Goal: Use online tool/utility: Use online tool/utility

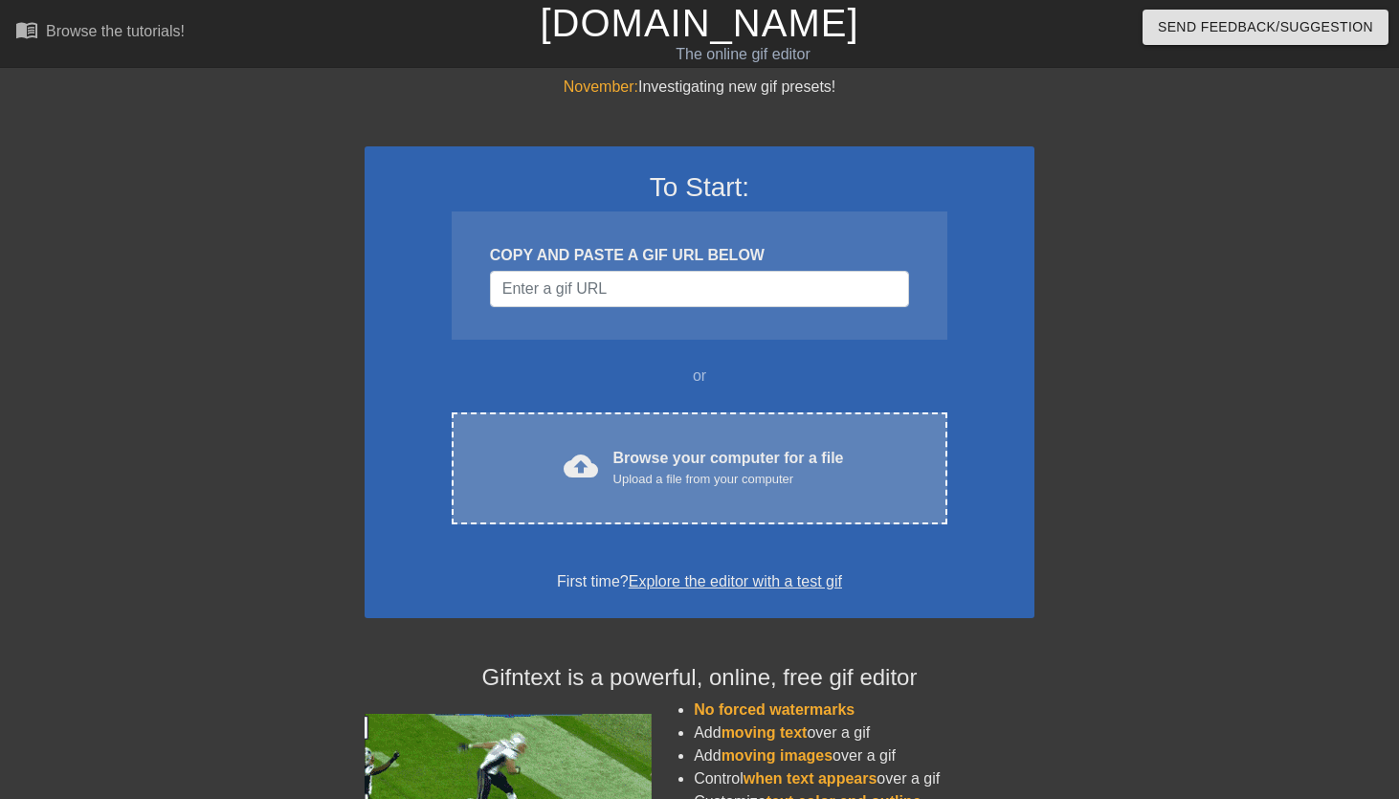
click at [693, 449] on div "Browse your computer for a file Upload a file from your computer" at bounding box center [728, 468] width 231 height 42
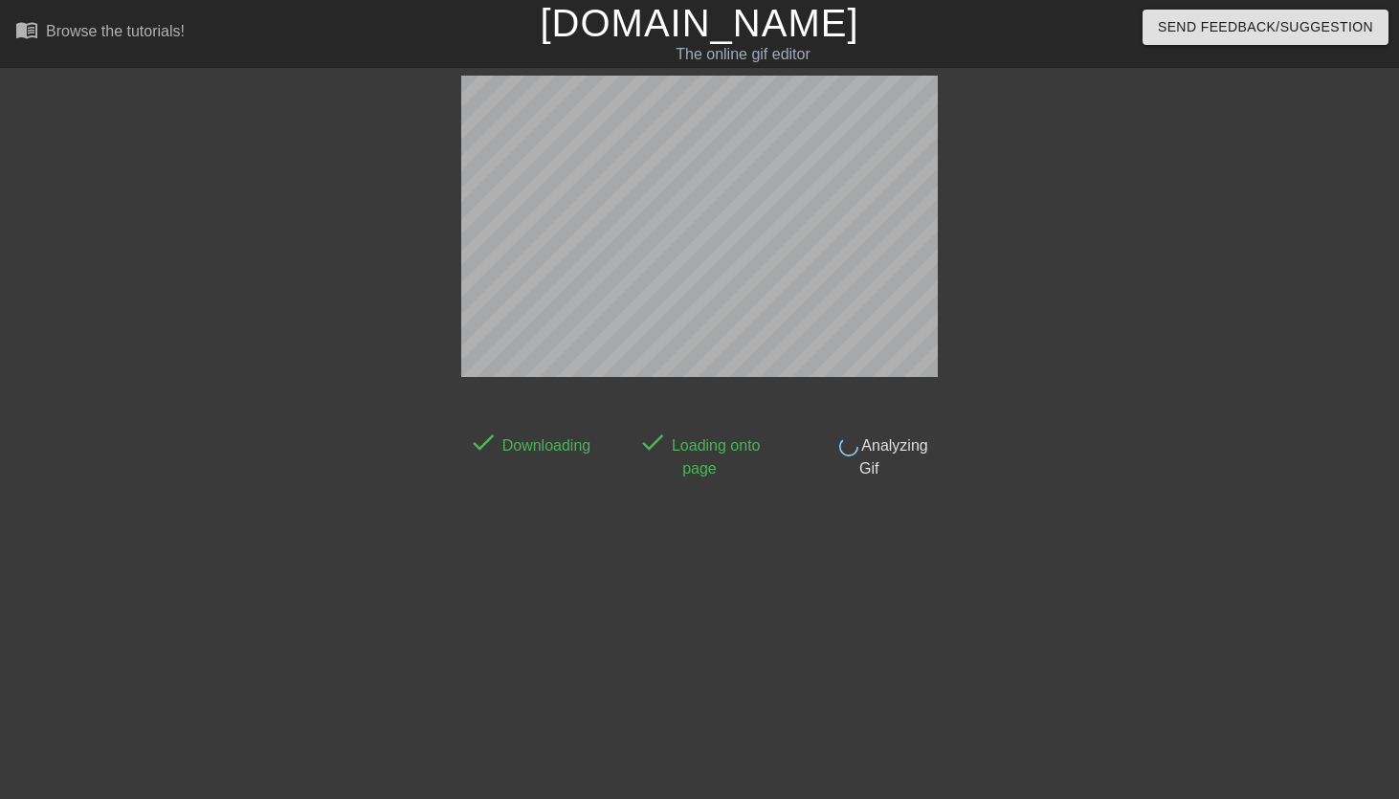
scroll to position [47, 0]
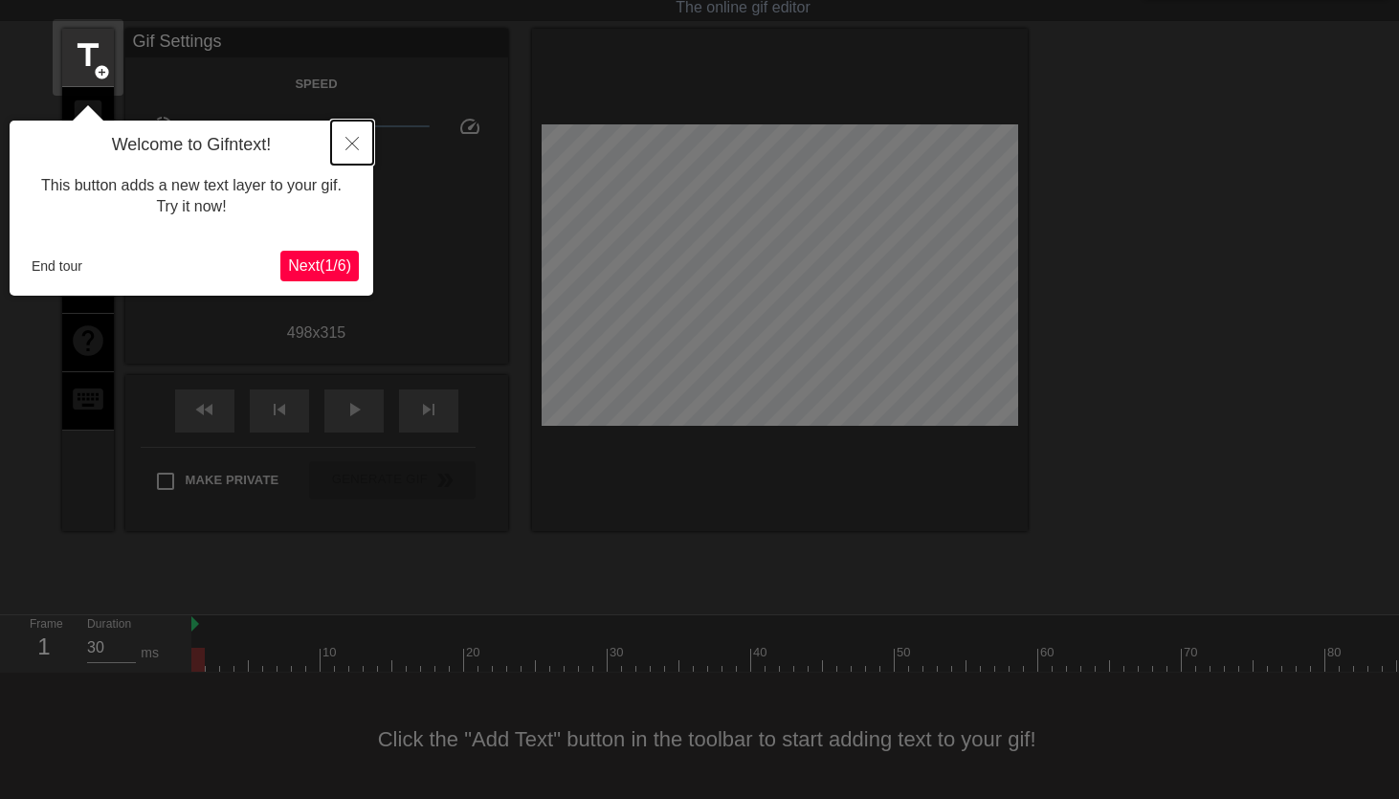
click at [344, 141] on button "Close" at bounding box center [352, 143] width 42 height 44
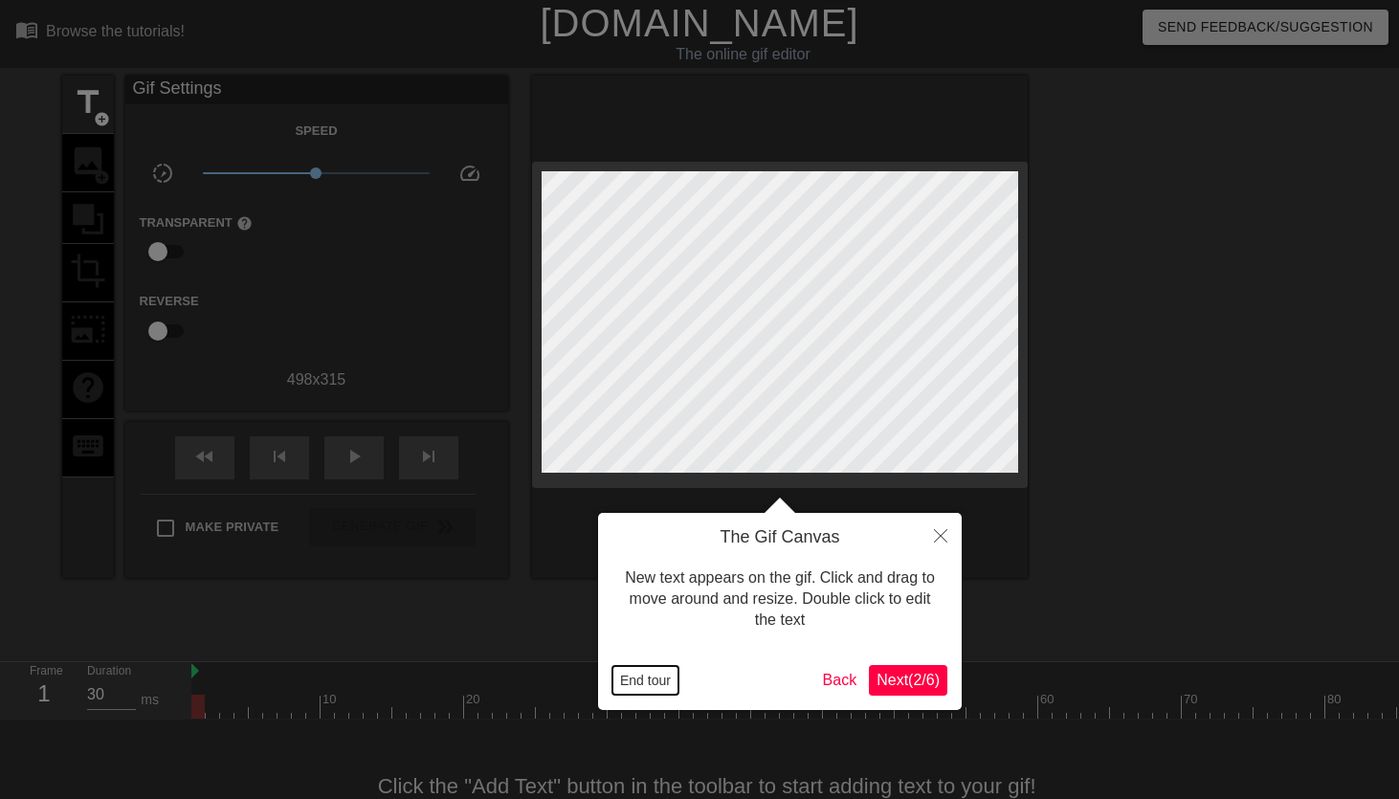
click at [650, 677] on button "End tour" at bounding box center [645, 680] width 66 height 29
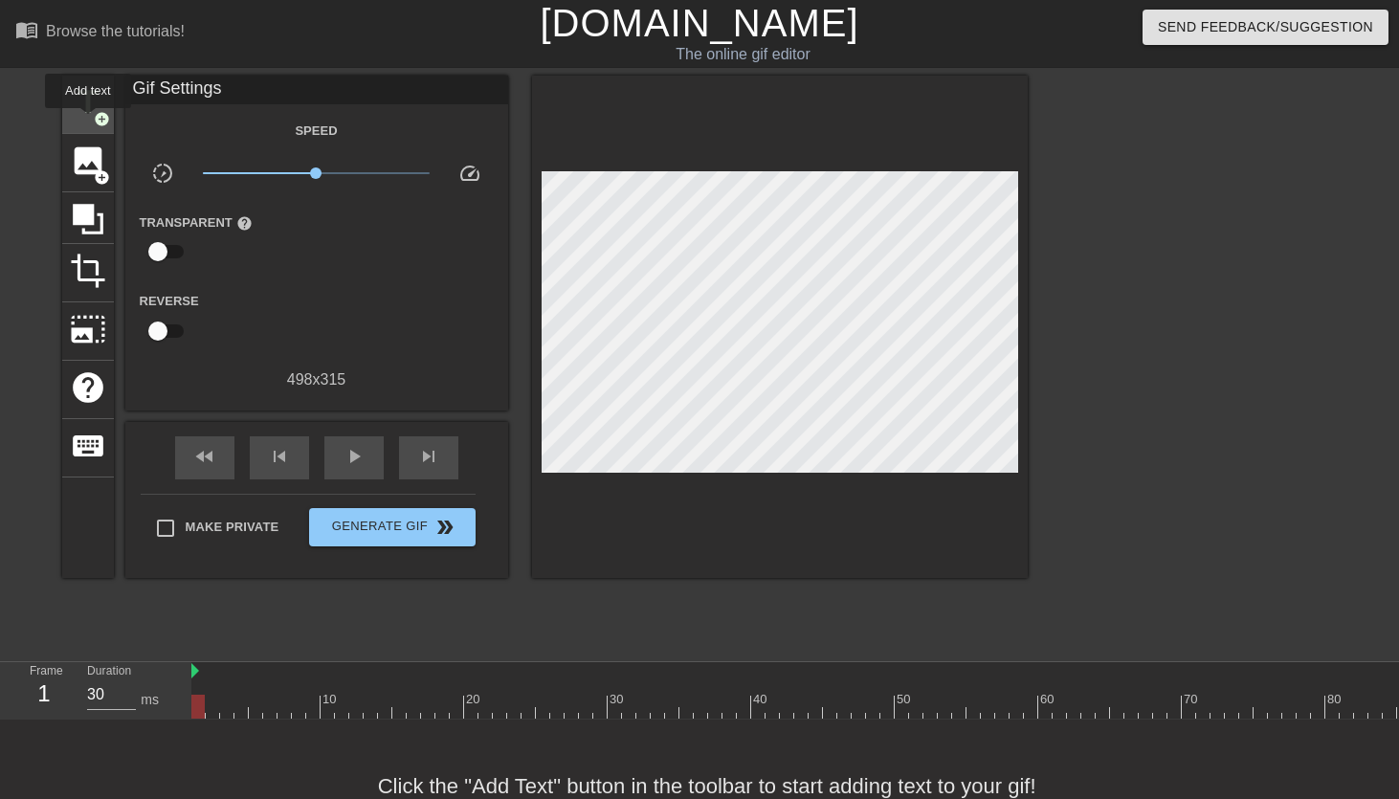
click at [89, 122] on div "title add_circle" at bounding box center [88, 105] width 52 height 58
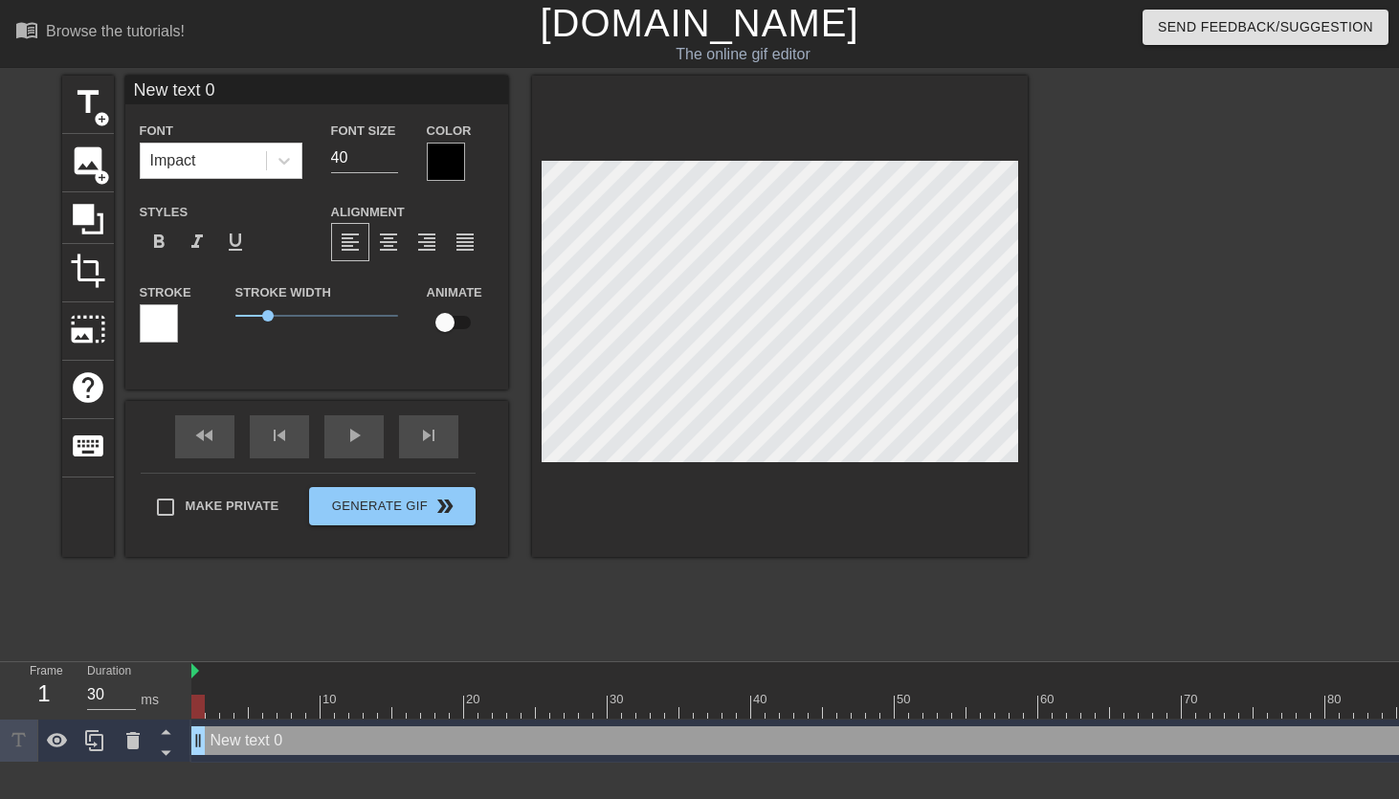
type input "S"
type textarea "S"
type input "Si"
type textarea "Si"
type input "Sir"
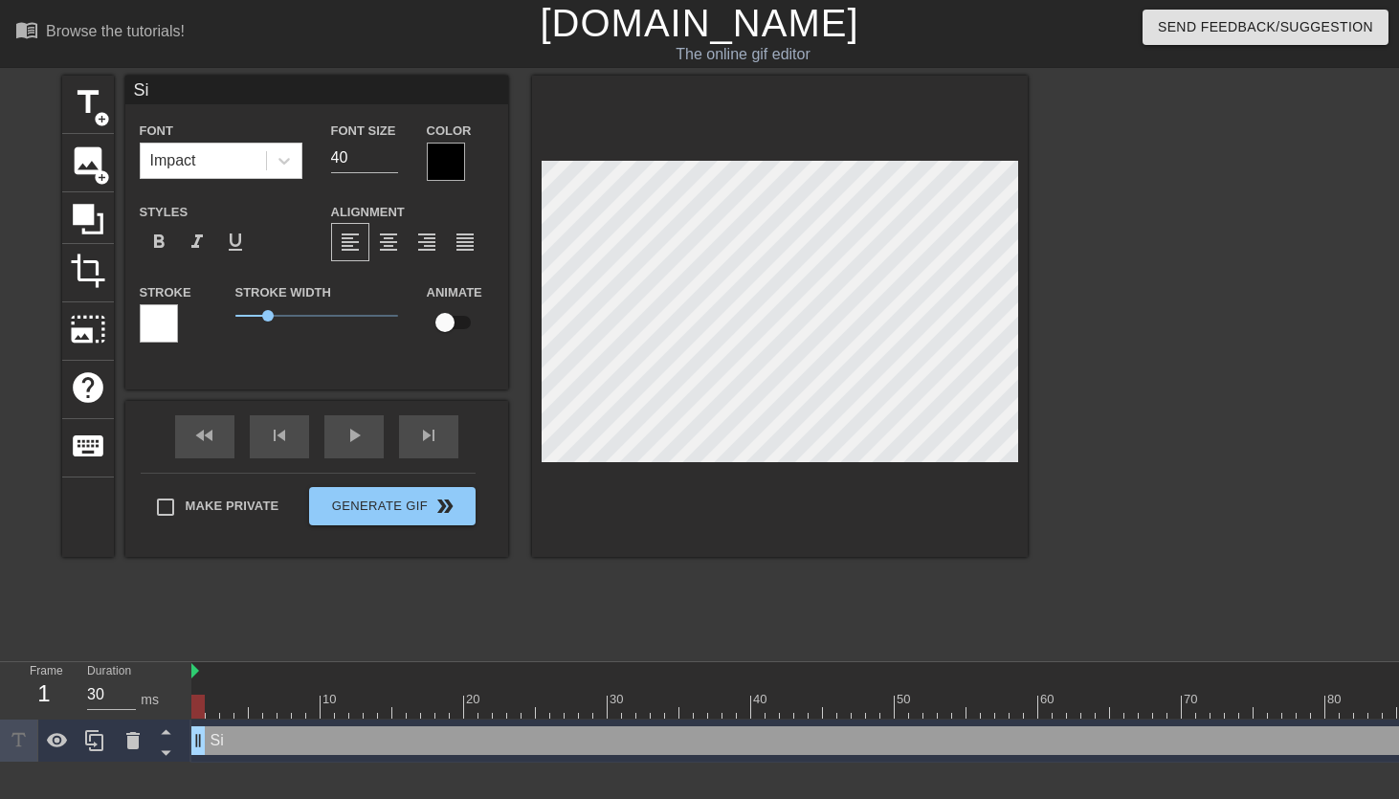
type textarea "Sir"
type input "Sir,"
type textarea "Sir,"
type input "Sir,"
type textarea "Sir,"
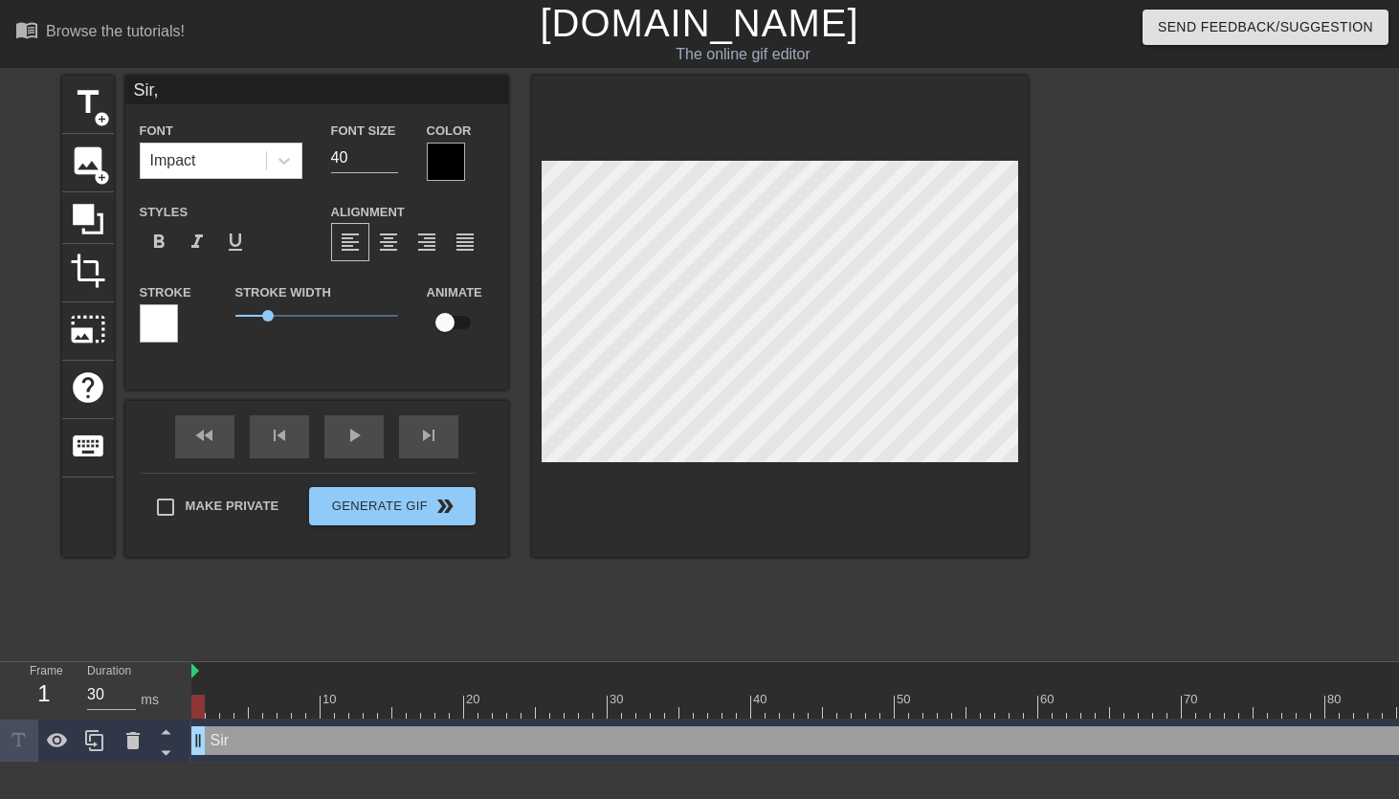
type input "Sir, t"
type textarea "Sir, t"
type input "Sir, ta"
type textarea "Sir, ta"
type input "Sir, tap"
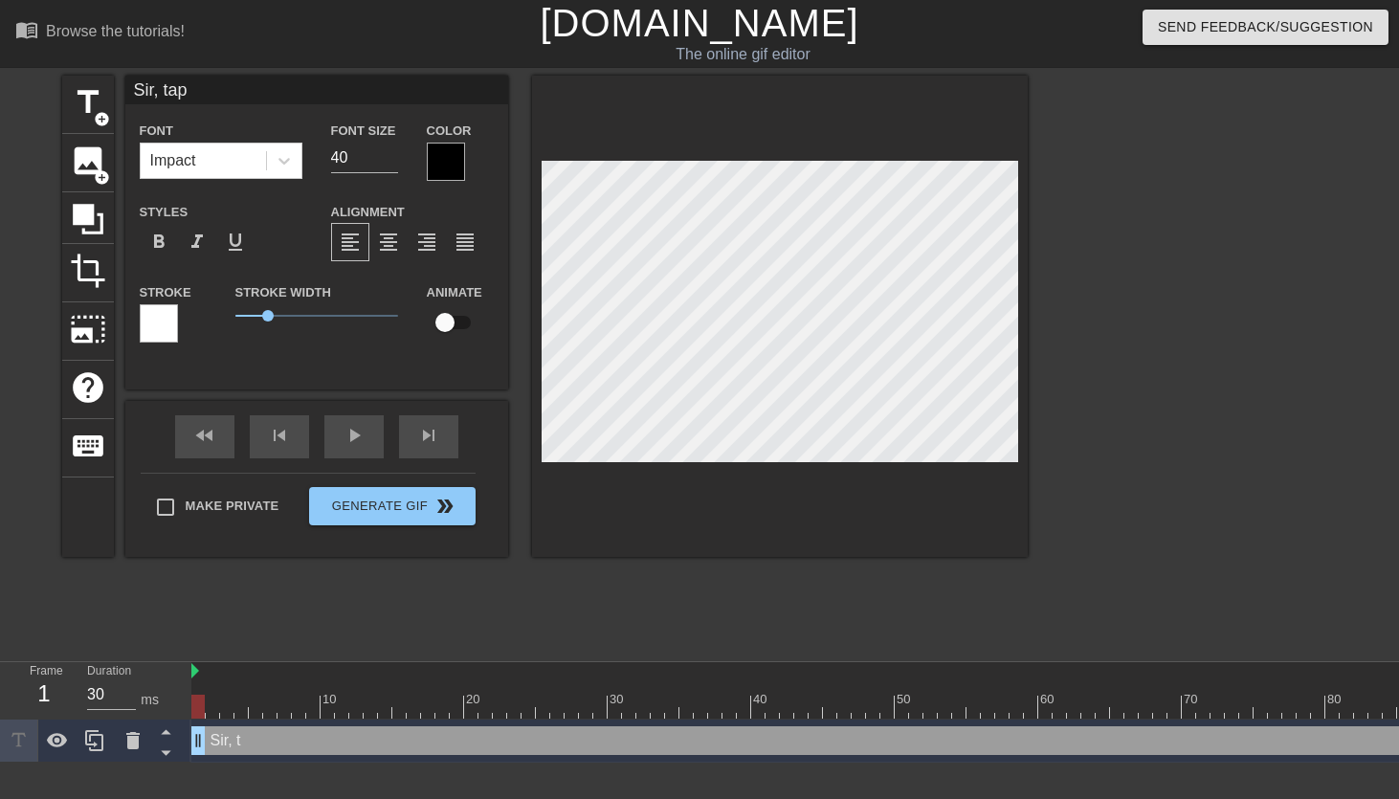
type textarea "Sir, tapo"
type input "Sir, tapos"
type textarea "Sir, tapos"
type input "Sir, tapos"
type textarea "Sir, tapos"
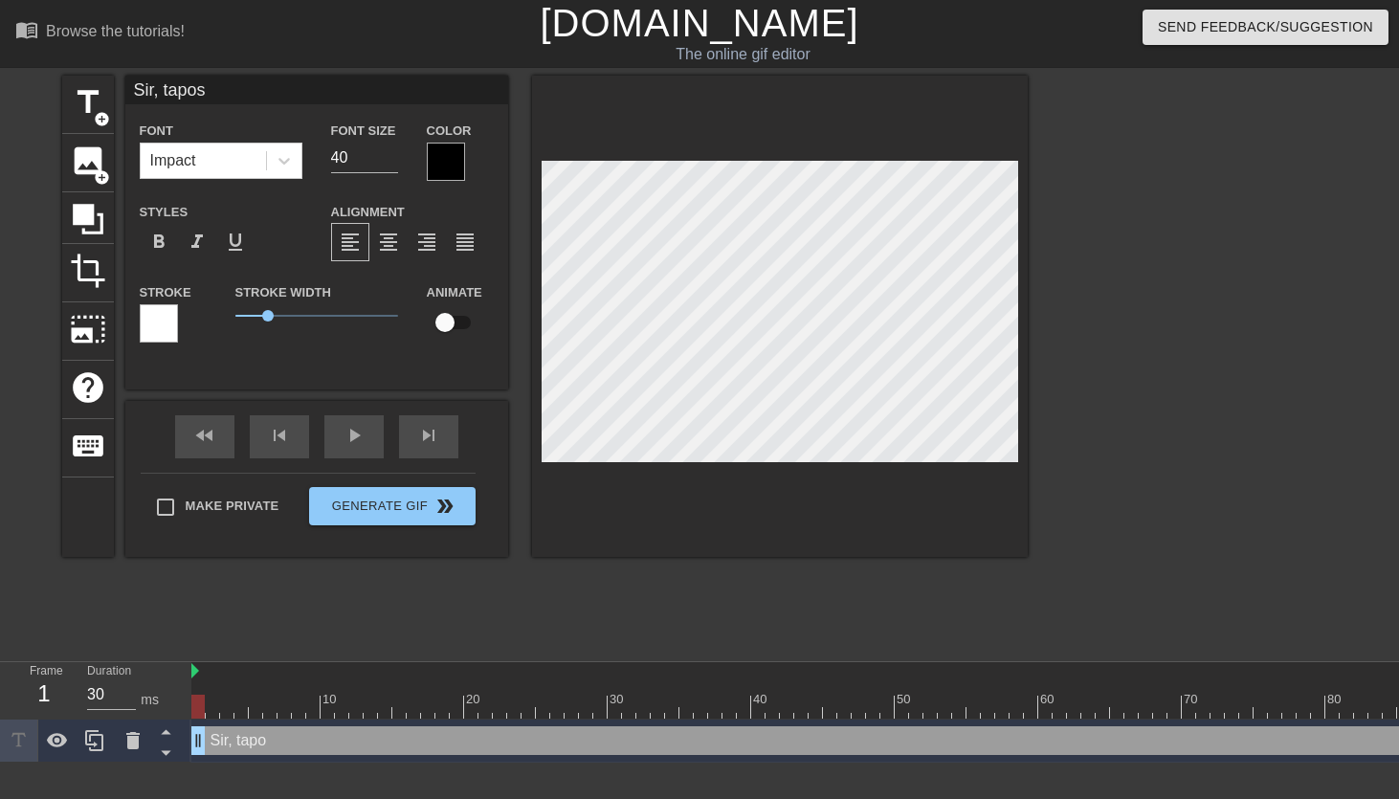
type input "Sir, tapos n"
type textarea "Sir, tapos na"
type input "Sir, tapos na"
type textarea "Sir, tapos na"
type input "Sir, tapos na p"
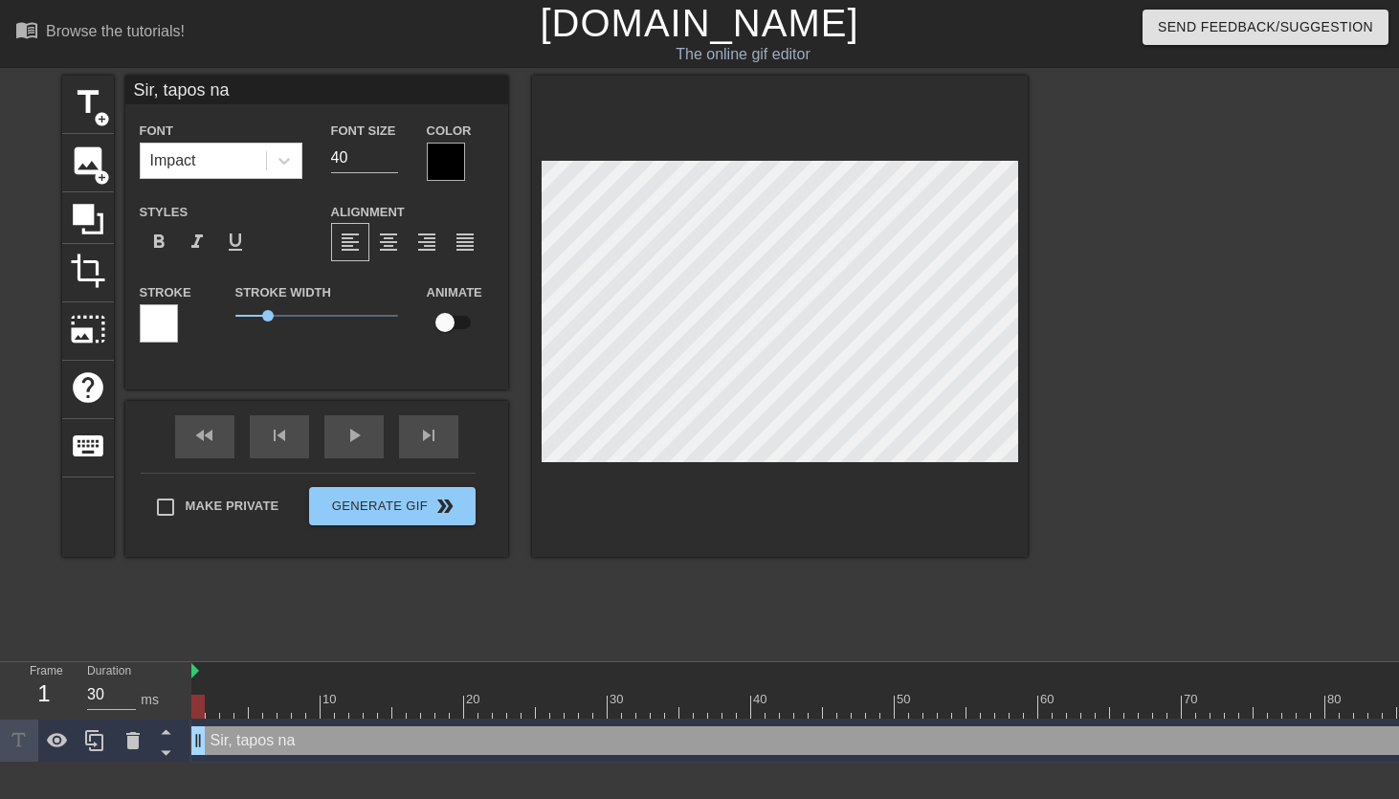
type textarea "Sir, tapos na p"
type input "Sir, tapos na po"
type textarea "Sir, tapos na po"
type input "Sir, tapos na po"
type textarea "Sir, tapos na po"
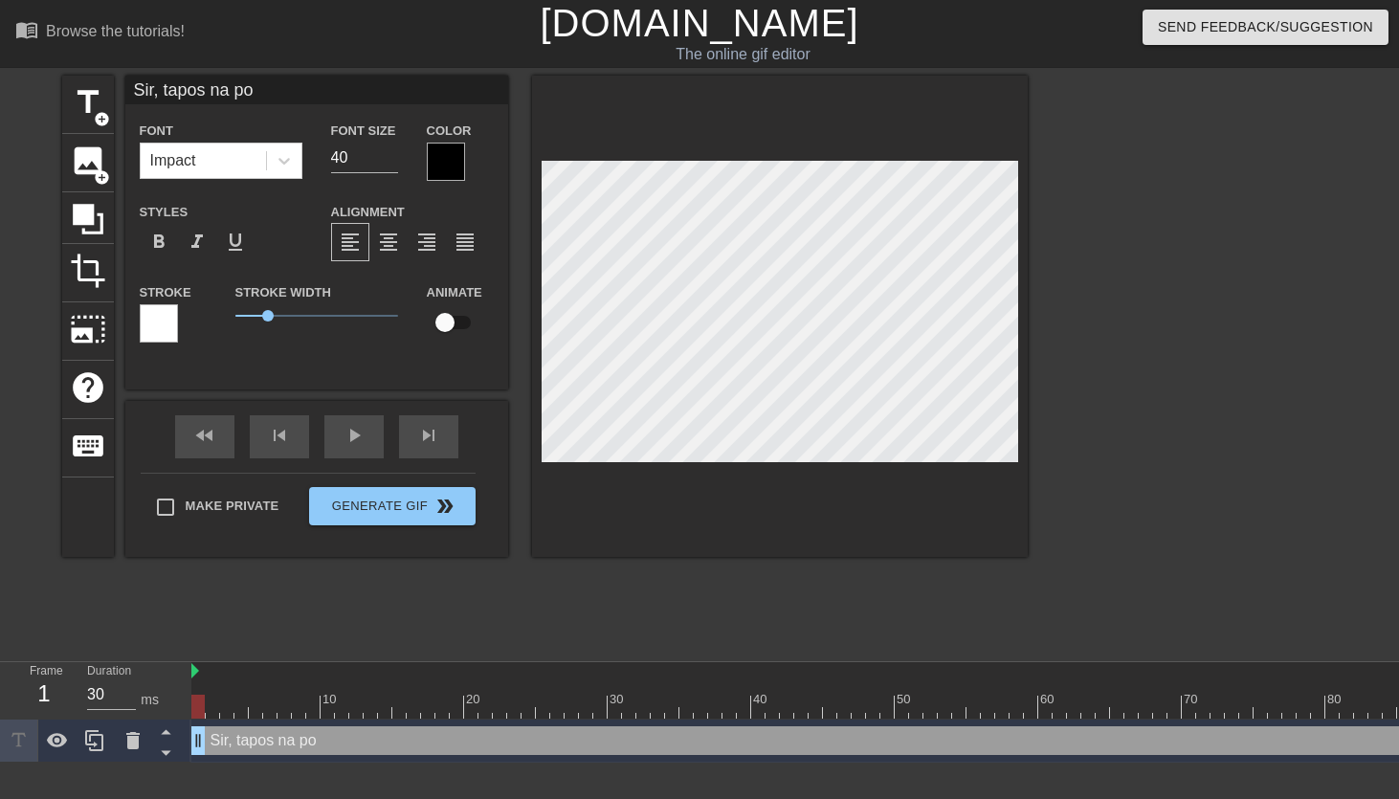
type input "Sir, tapos na po m"
type textarea "Sir, tapos na po m"
type input "Sir, tapos na po ma"
type textarea "Sir, tapos na po ma"
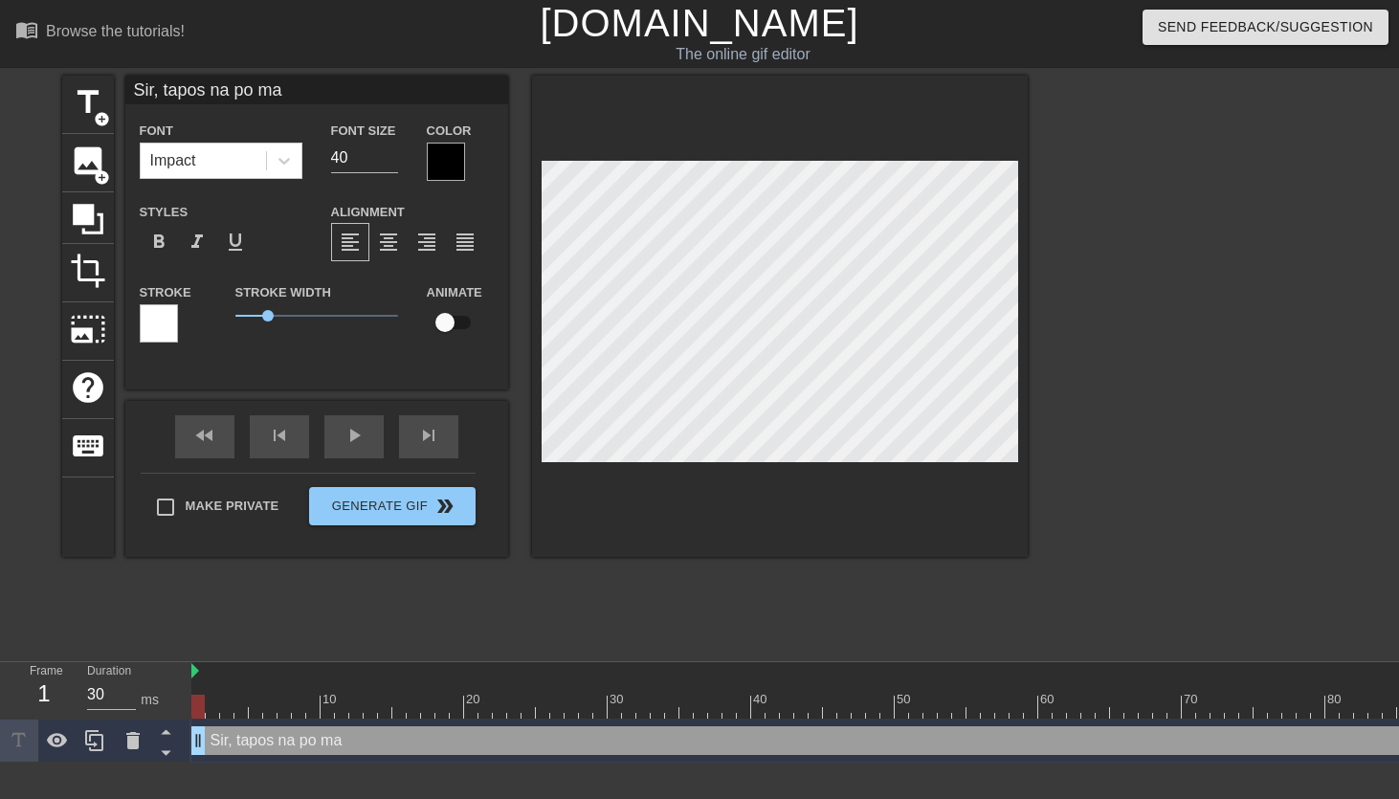
type input "Sir, tapos na po mai"
type textarea "Sir, tapos na po mai"
type input "Sir, tapos na po main"
type textarea "Sir, tapos na po main"
type input "Sir, tapos na po maint"
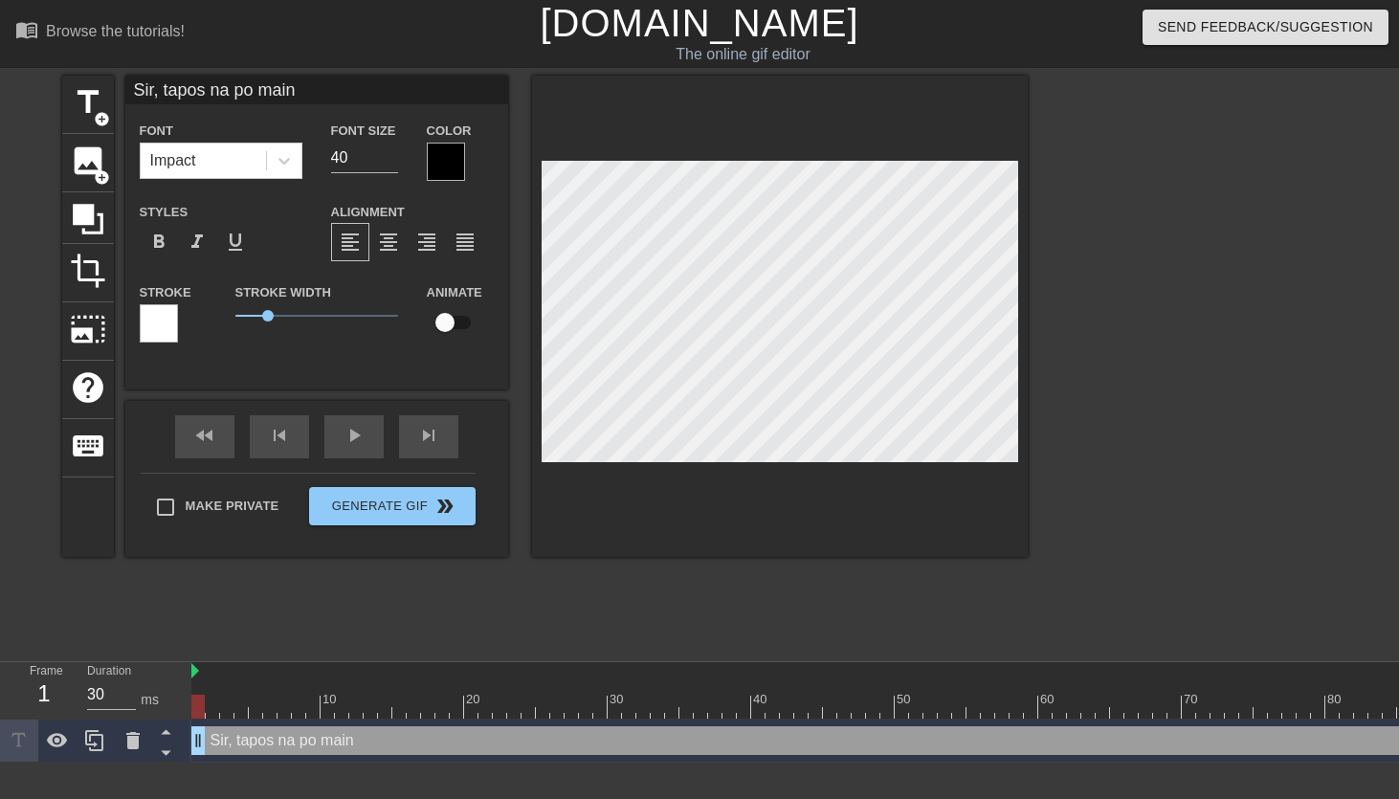
type textarea "Sir, tapos na po maint"
type input "Sir, tapos na po mainte"
type textarea "Sir, tapos na po mainte"
type input "Sir, tapos na po mainten"
type textarea "Sir, tapos na po mainten"
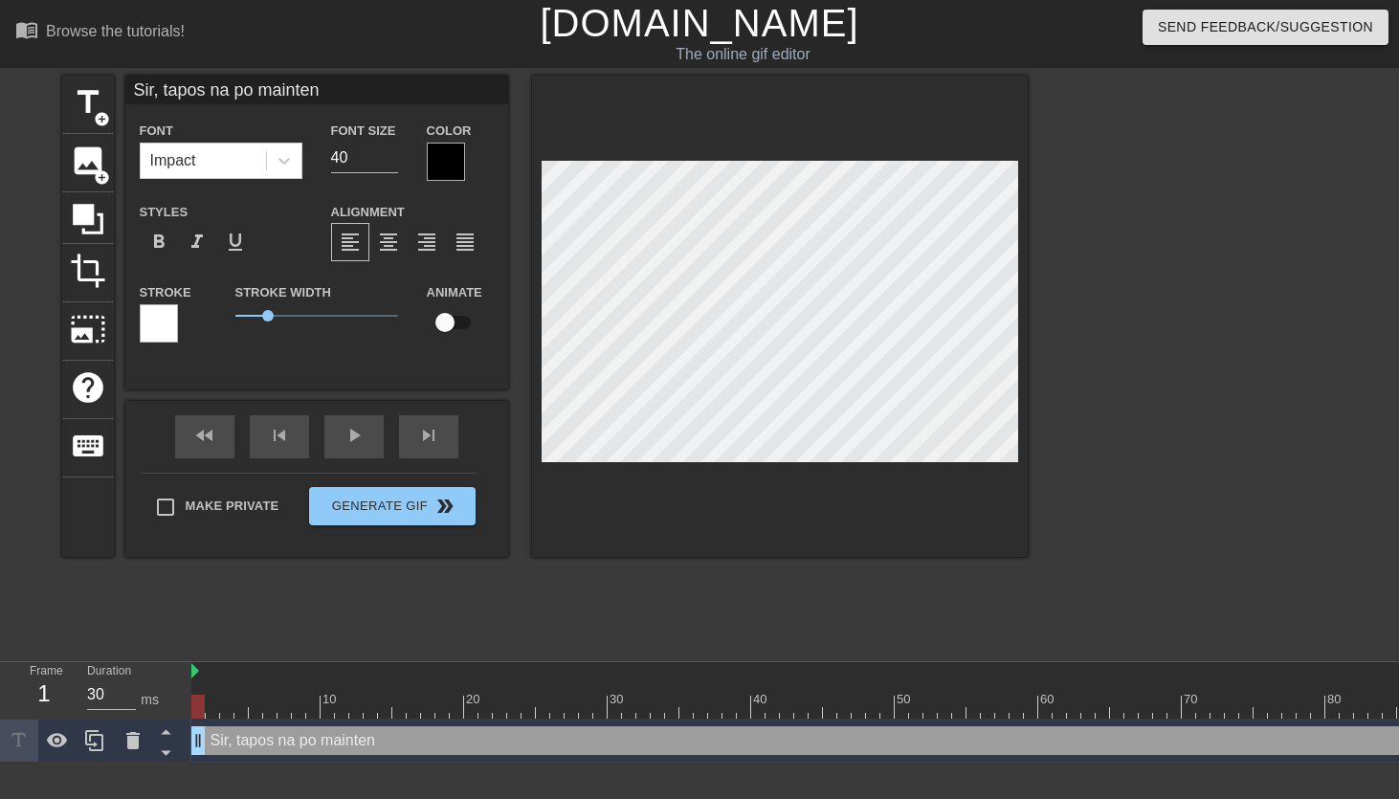
type input "Sir, tapos na po maintena"
type textarea "Sir, tapos na po maintena"
type input "Sir, tapos na po maintenan"
type textarea "Sir, tapos na po maintenan"
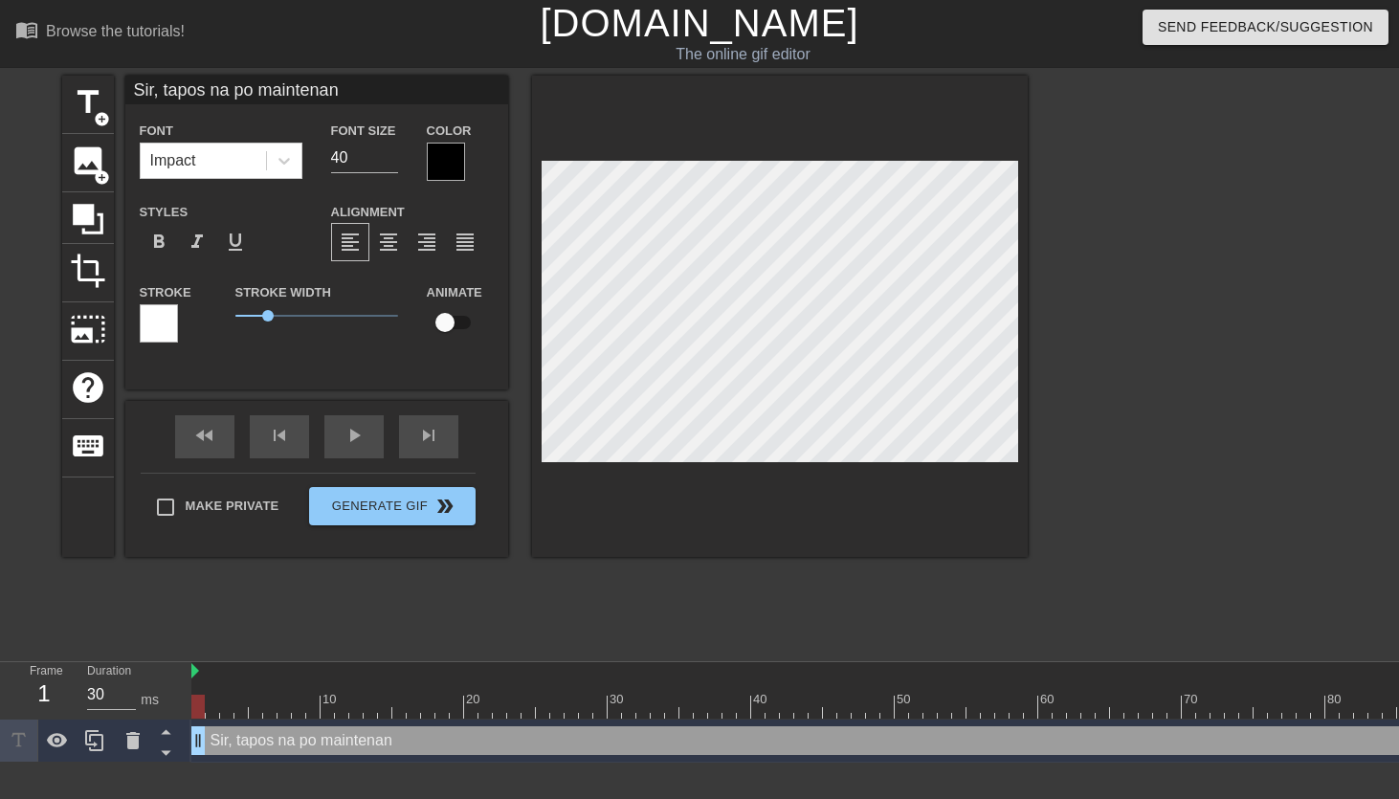
type input "Sir, tapos na po maintenanc"
type textarea "Sir, tapos na po maintenanc"
type input "Sir, tapos na po maintenance"
type textarea "Sir, tapos na po maintenance"
type input "Sir, tapos na po maintenance"
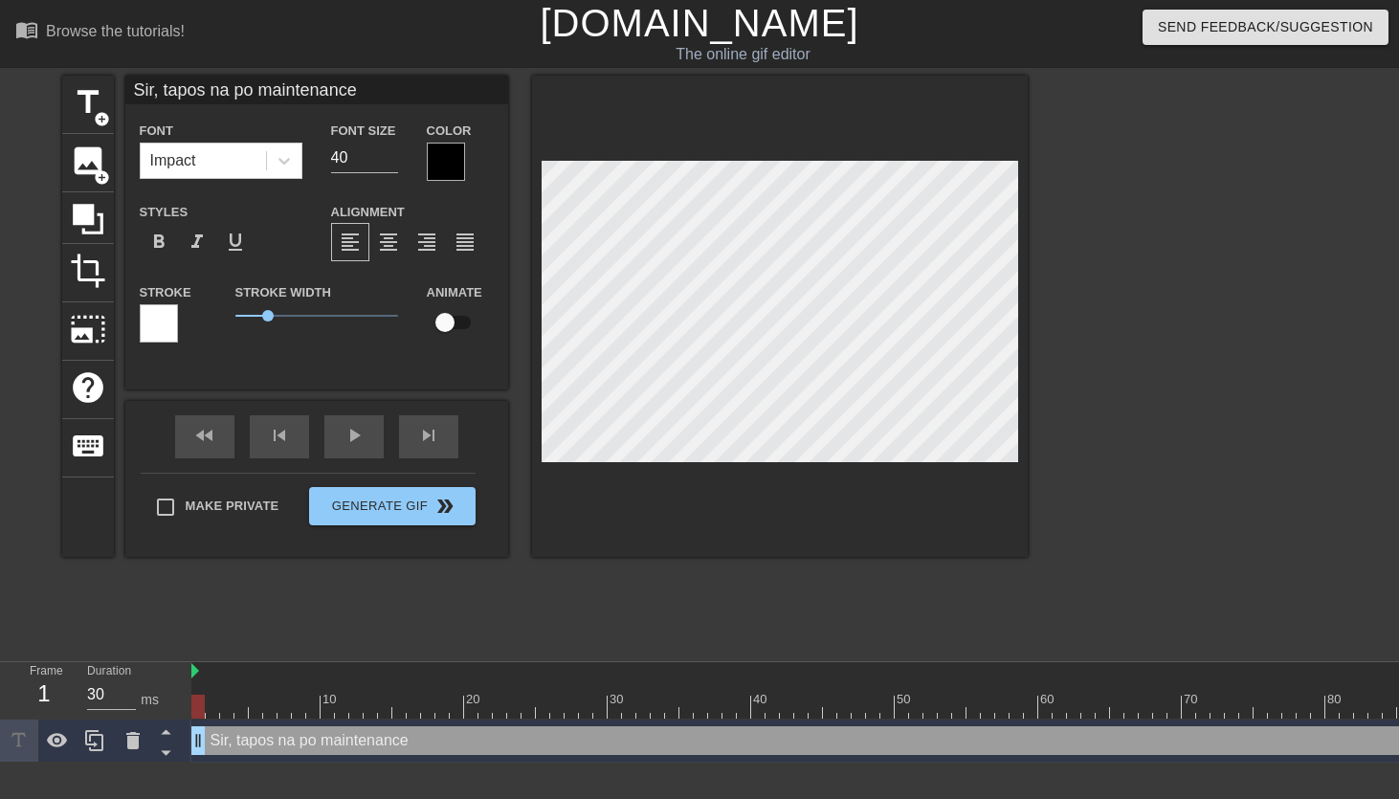
type textarea "Sir, tapos na po maintenance"
type input "Sir, tapos na po maintenance n"
type textarea "Sir, tapos na po maintenance n"
type input "Sir, tapos na po maintenance ng"
type textarea "Sir, tapos na po maintenance ng"
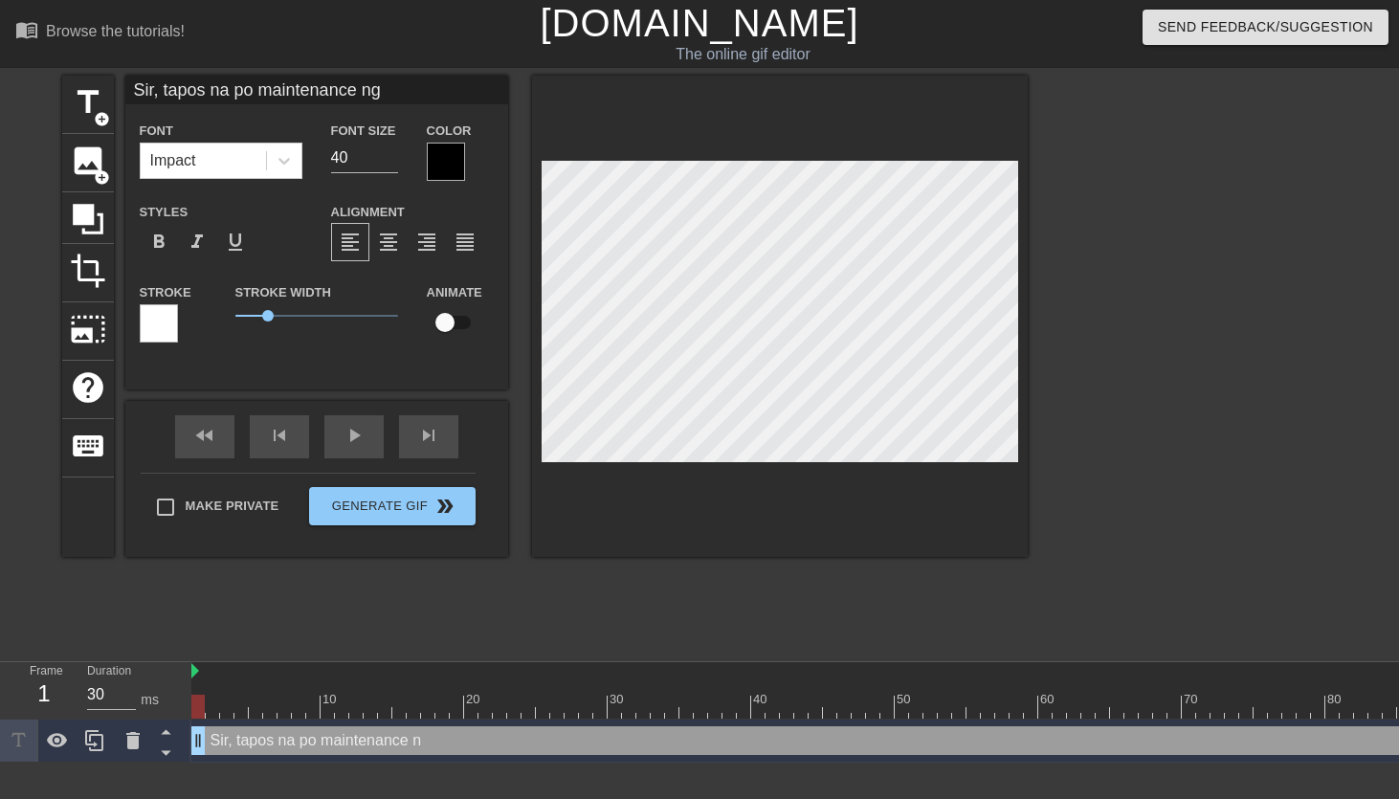
type input "Sir, tapos na po maintenance ng"
type textarea "Sir, tapos na po maintenance ng"
type input "Sir, tapos na po maintenance ng f"
type textarea "Sir, tapos na po maintenance ng f"
type input "Sir, tapos na po maintenance ng fi"
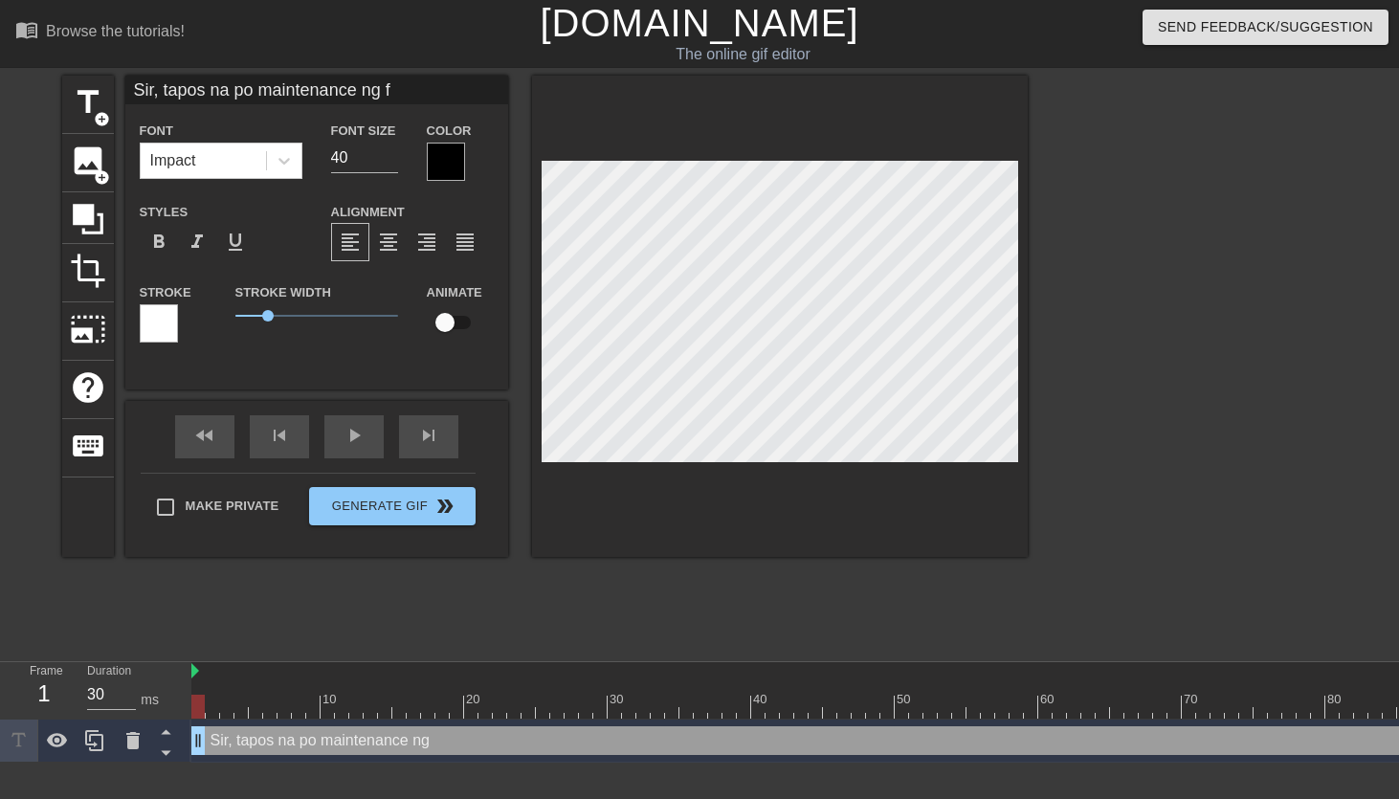
type textarea "Sir, tapos na po maintenance ng fi"
type input "Sir, tapos na po maintenance ng fir"
type textarea "Sir, tapos na po maintenance ng fir"
type input "Sir, tapos na po maintenance ng fire"
type textarea "Sir, tapos na po maintenance ng fire"
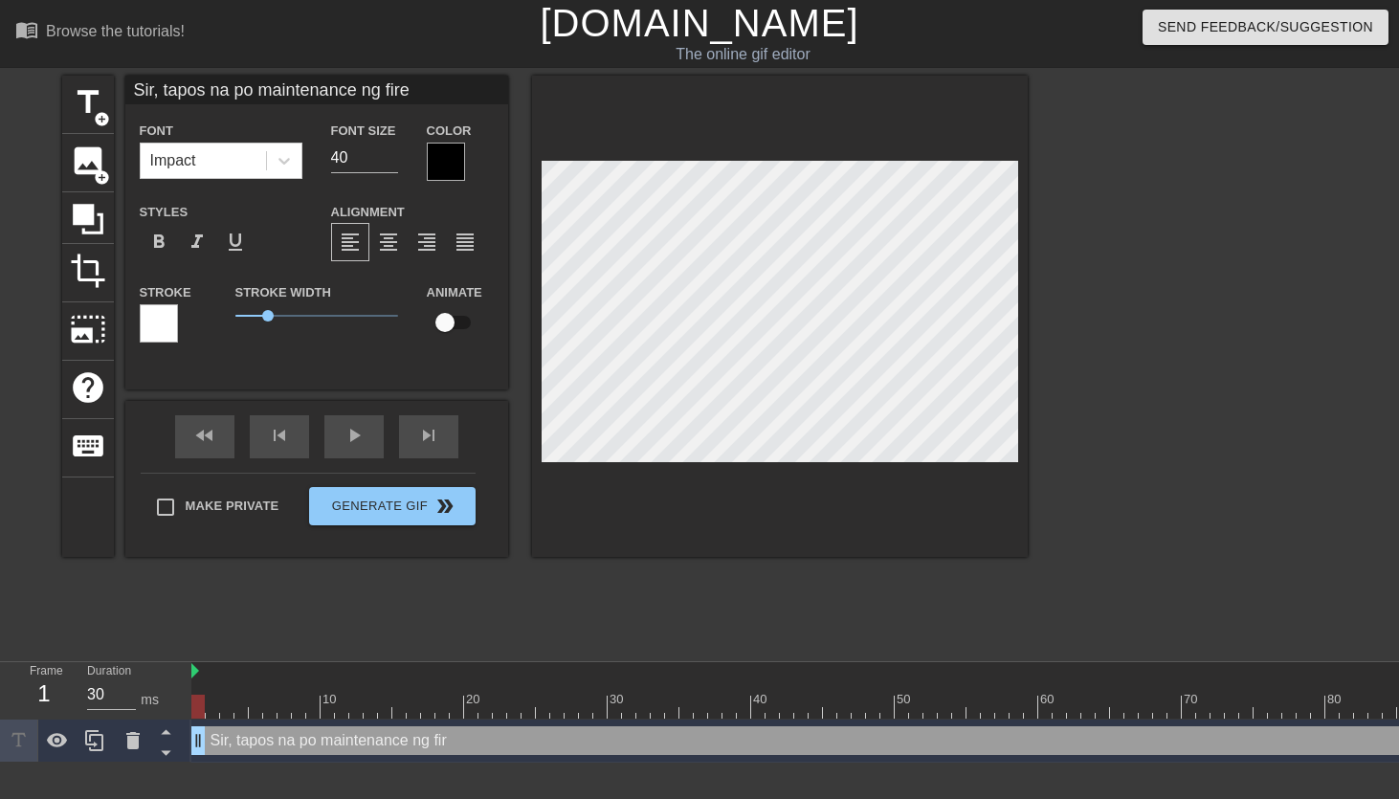
scroll to position [0, 15]
type input "Sir, tapos na po maintenance ng firew"
type textarea "Sir, tapos na po maintenance ng firew"
type input "Sir, tapos na po maintenance ng firewi"
type textarea "Sir, tapos na po maintenance ng firewi"
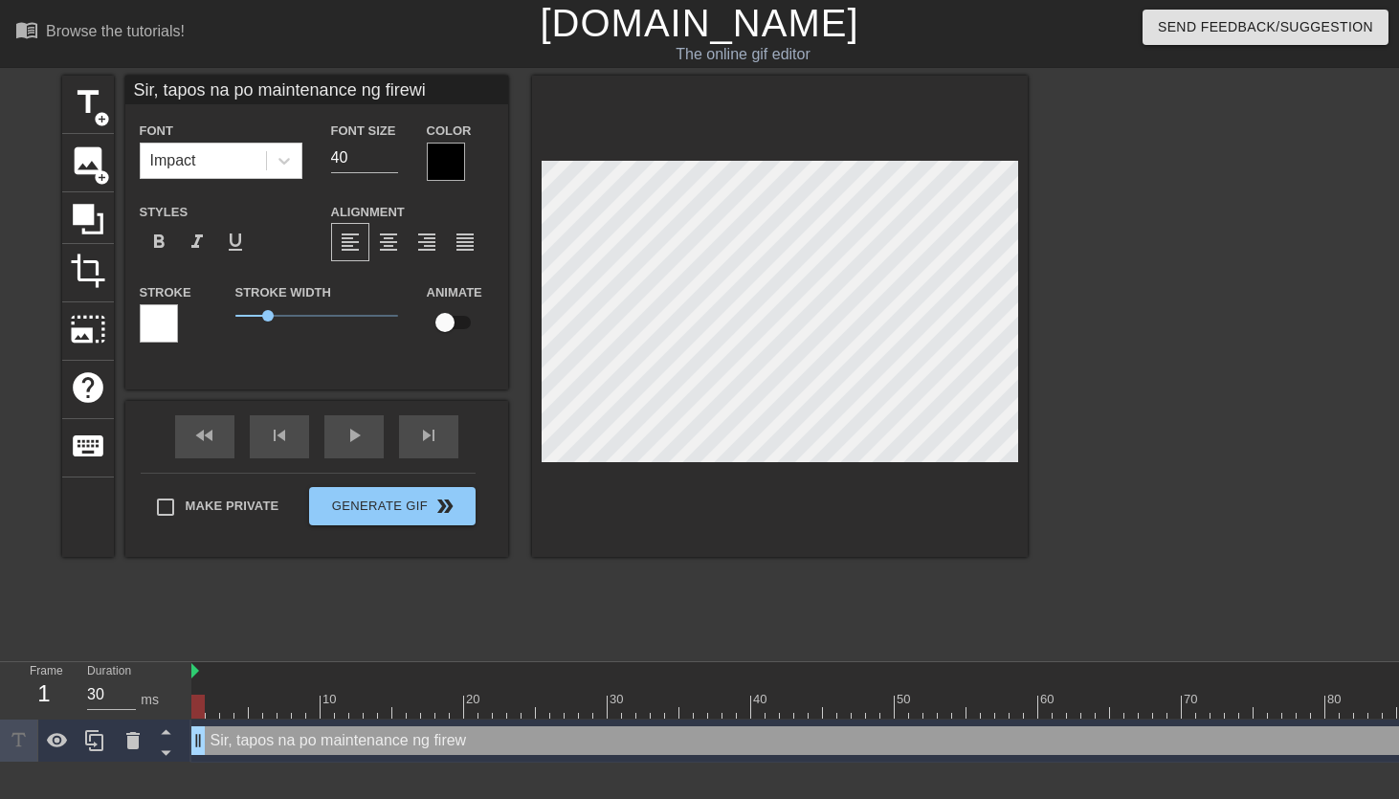
type input "Sir, tapos na po maintenance ng firewir"
type textarea "Sir, tapos na po maintenance ng firewir"
type input "Sir, tapos na po maintenance ng firewire"
type textarea "Sir, tapos na po maintenance ng firewire"
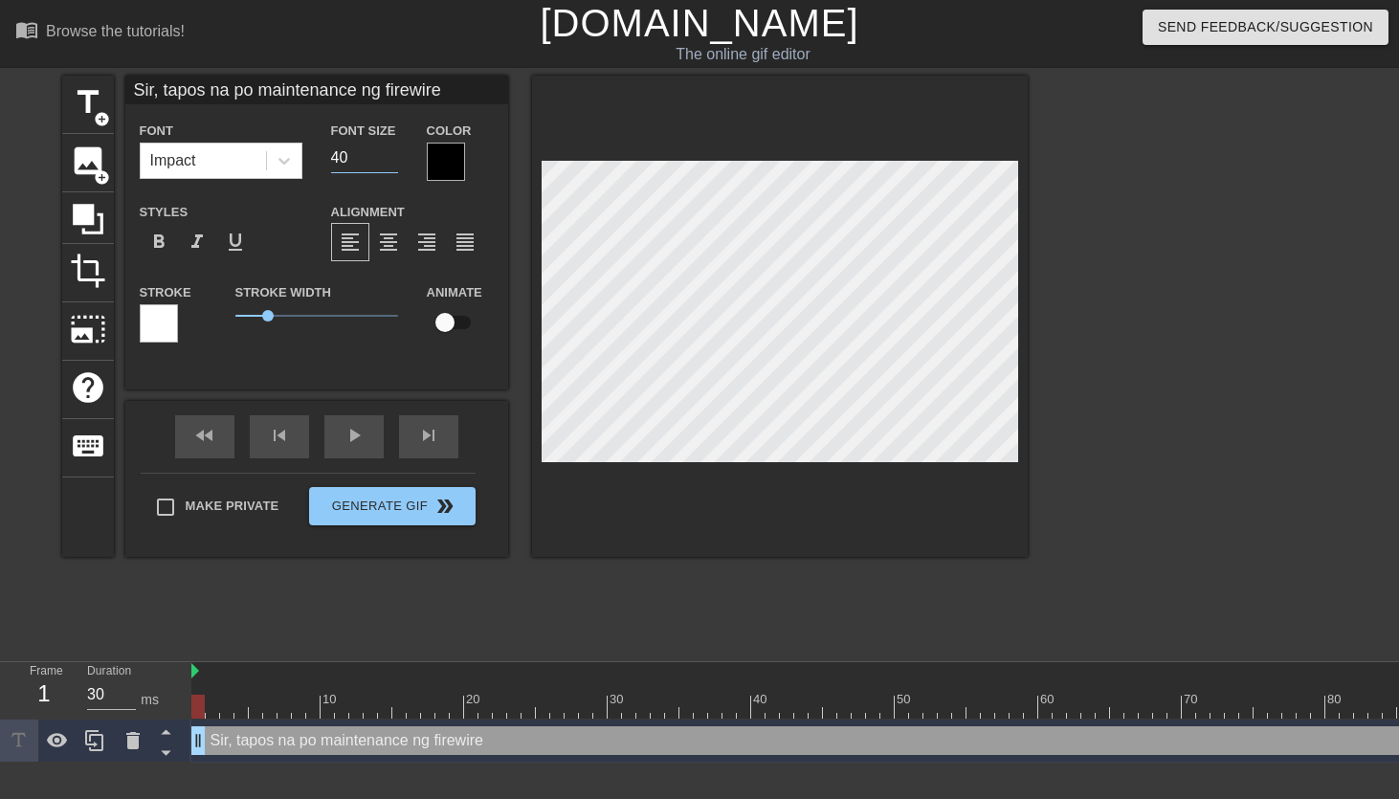
drag, startPoint x: 352, startPoint y: 165, endPoint x: 327, endPoint y: 165, distance: 24.9
click at [327, 165] on div "Font Size 40" at bounding box center [365, 150] width 96 height 62
type input "3"
type input "26"
click at [445, 156] on div at bounding box center [446, 162] width 38 height 38
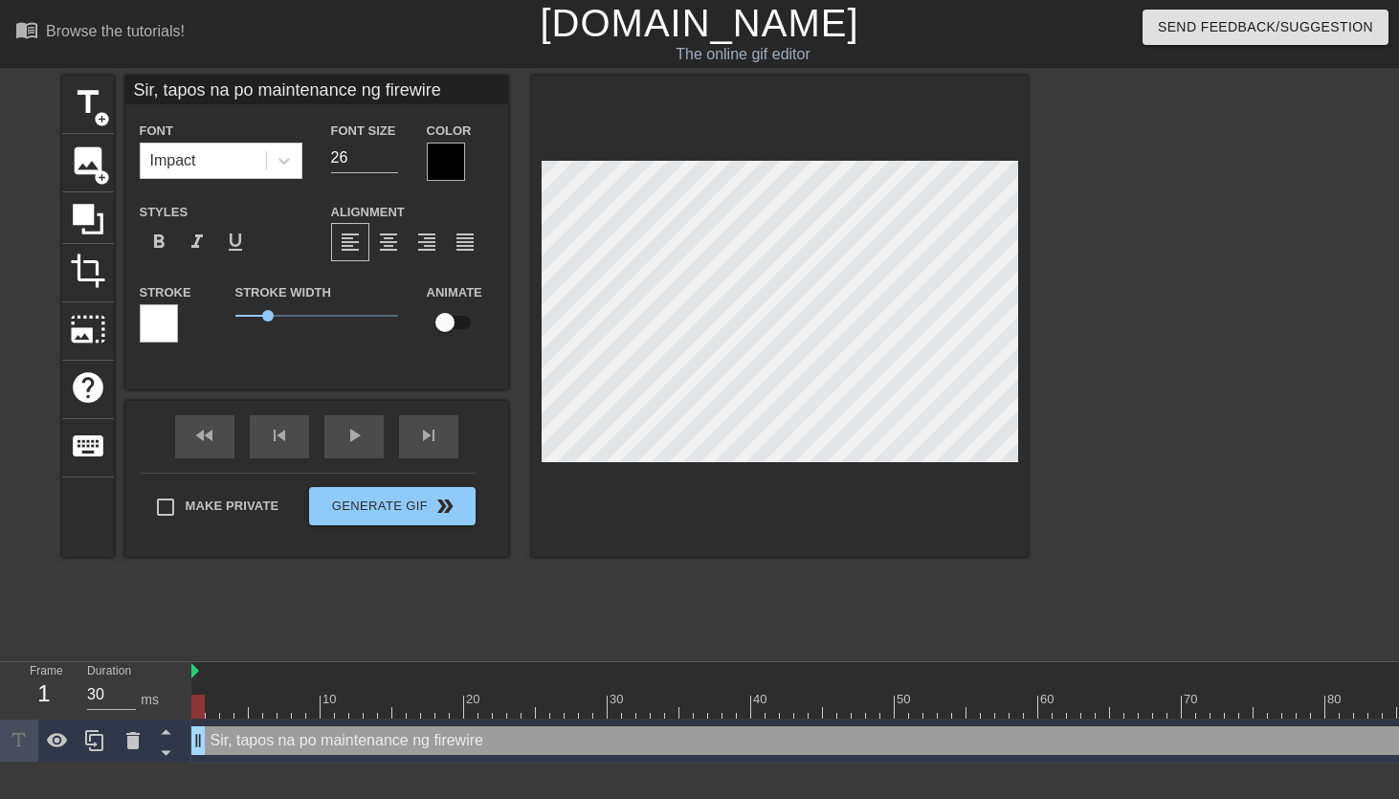
click at [440, 161] on div at bounding box center [446, 162] width 38 height 38
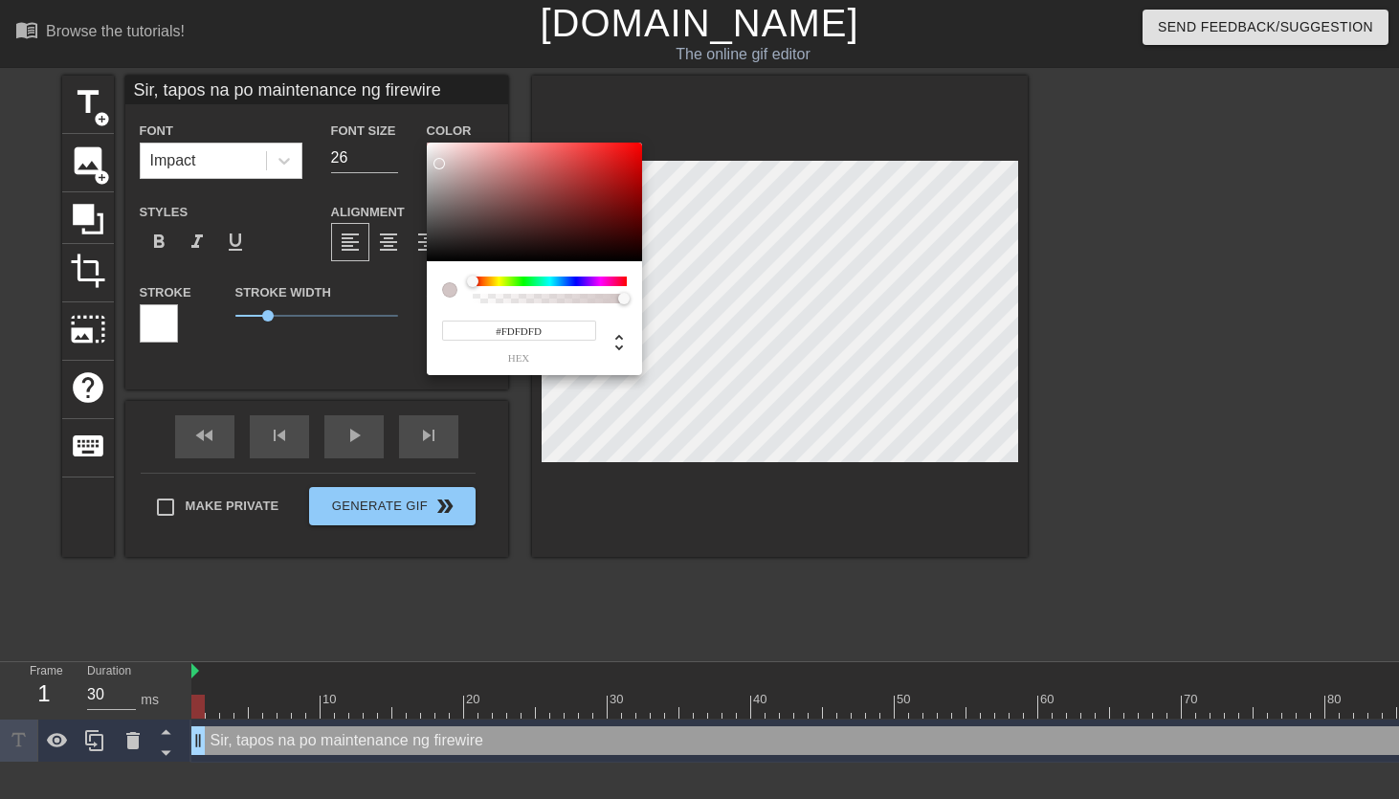
type input "#FFFFFF"
drag, startPoint x: 440, startPoint y: 179, endPoint x: 420, endPoint y: 136, distance: 47.5
click at [420, 136] on div "#FFFFFF hex" at bounding box center [699, 399] width 1399 height 799
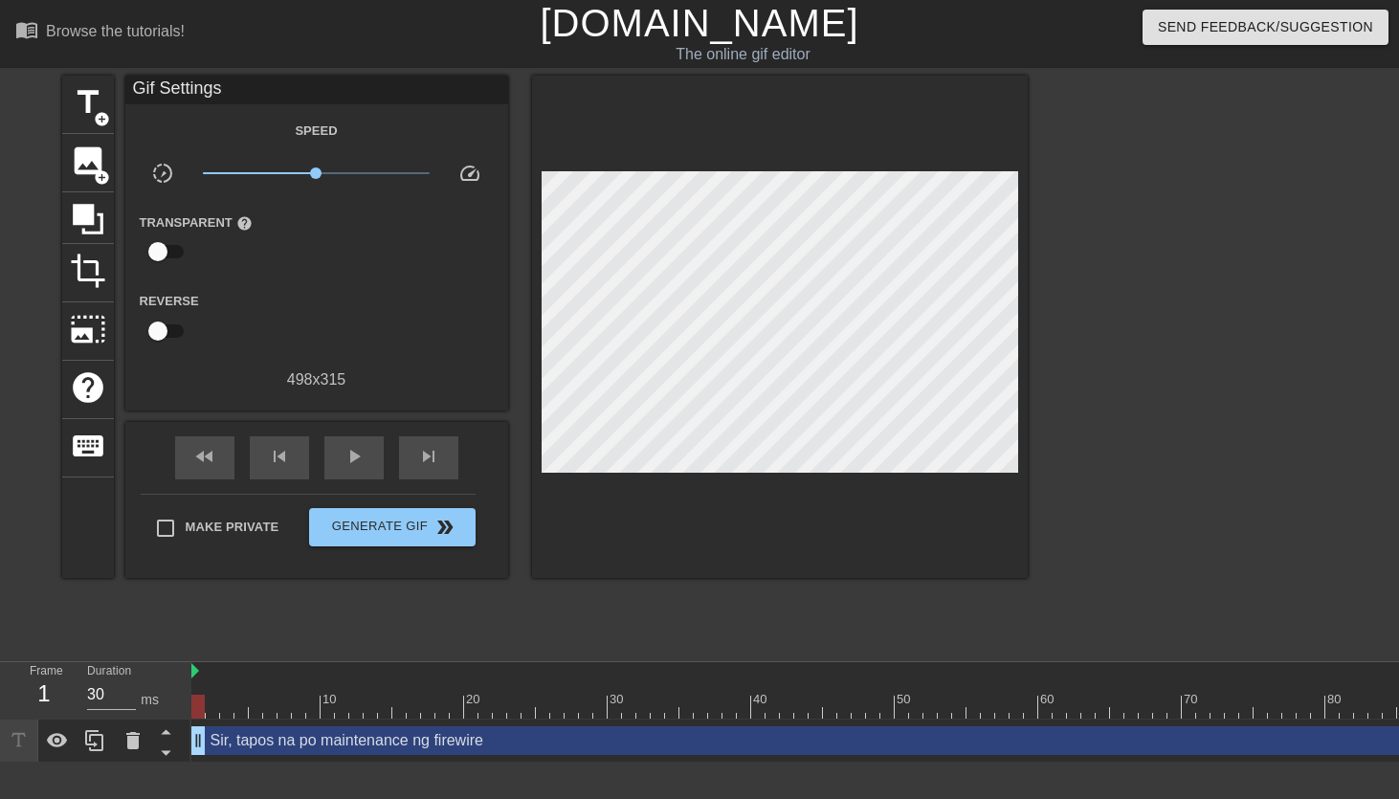
click at [363, 280] on div "Speed slow_motion_video x1.00 speed Transparent help Reverse 498 x 315" at bounding box center [317, 255] width 354 height 273
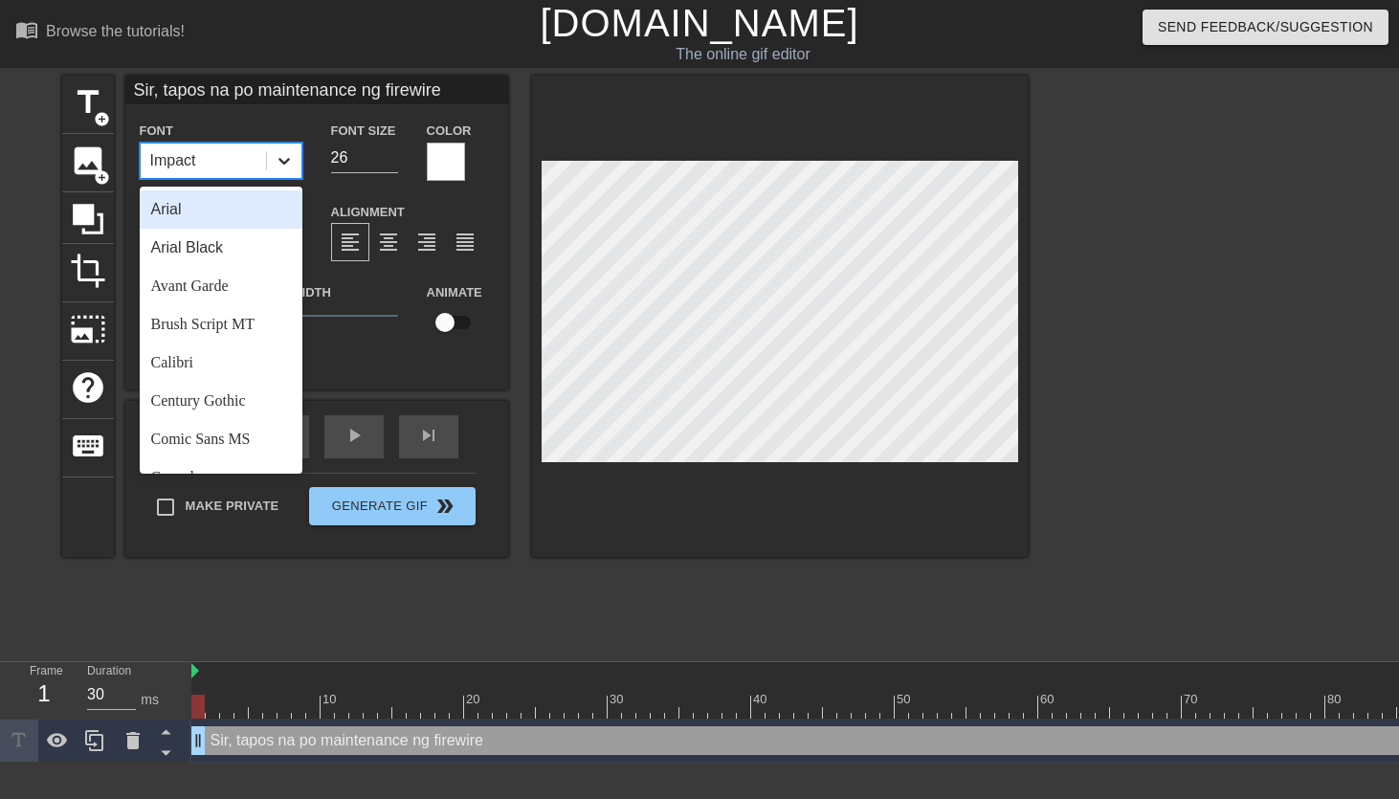
click at [278, 161] on icon at bounding box center [284, 160] width 19 height 19
click at [245, 213] on div "Arial" at bounding box center [221, 209] width 163 height 38
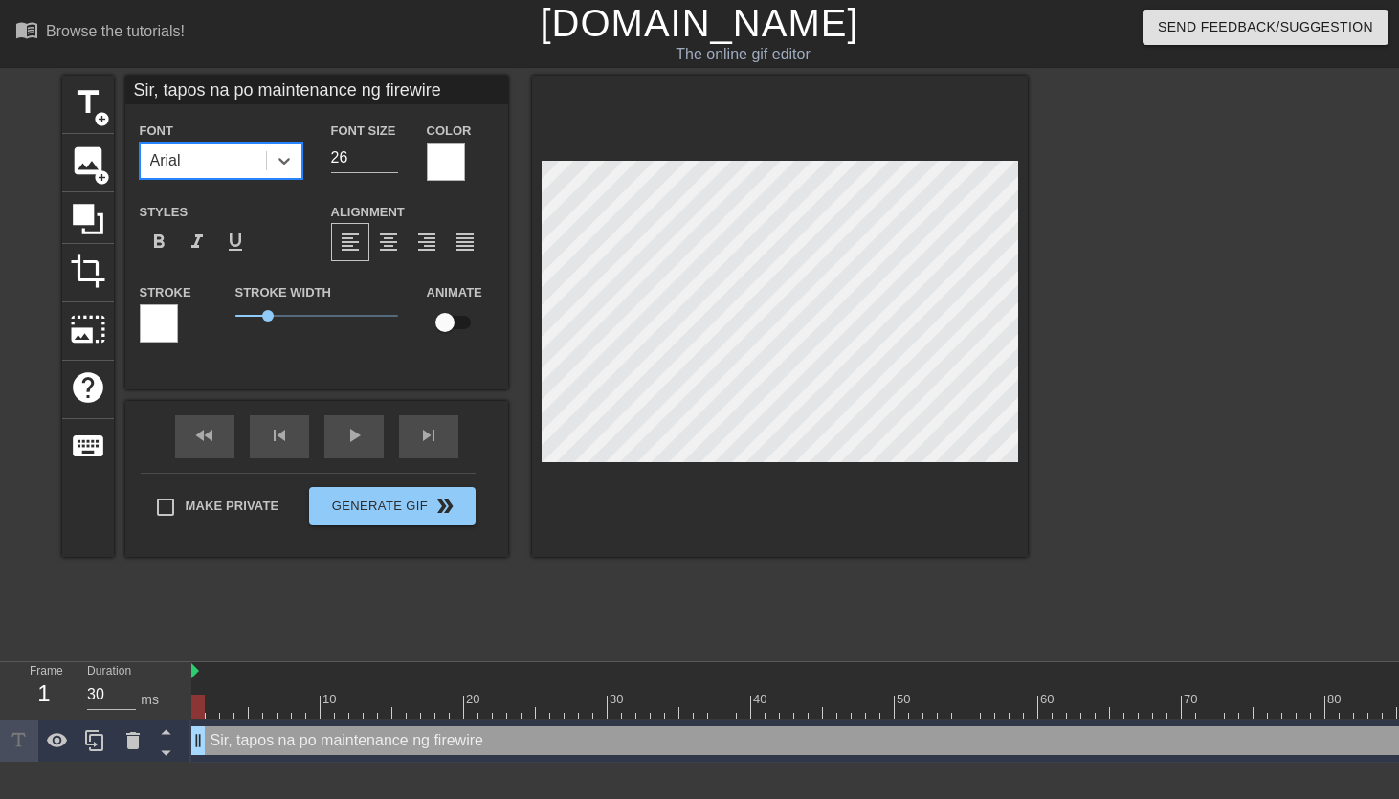
click at [769, 477] on div at bounding box center [780, 316] width 496 height 481
click at [1136, 494] on div at bounding box center [1194, 363] width 287 height 574
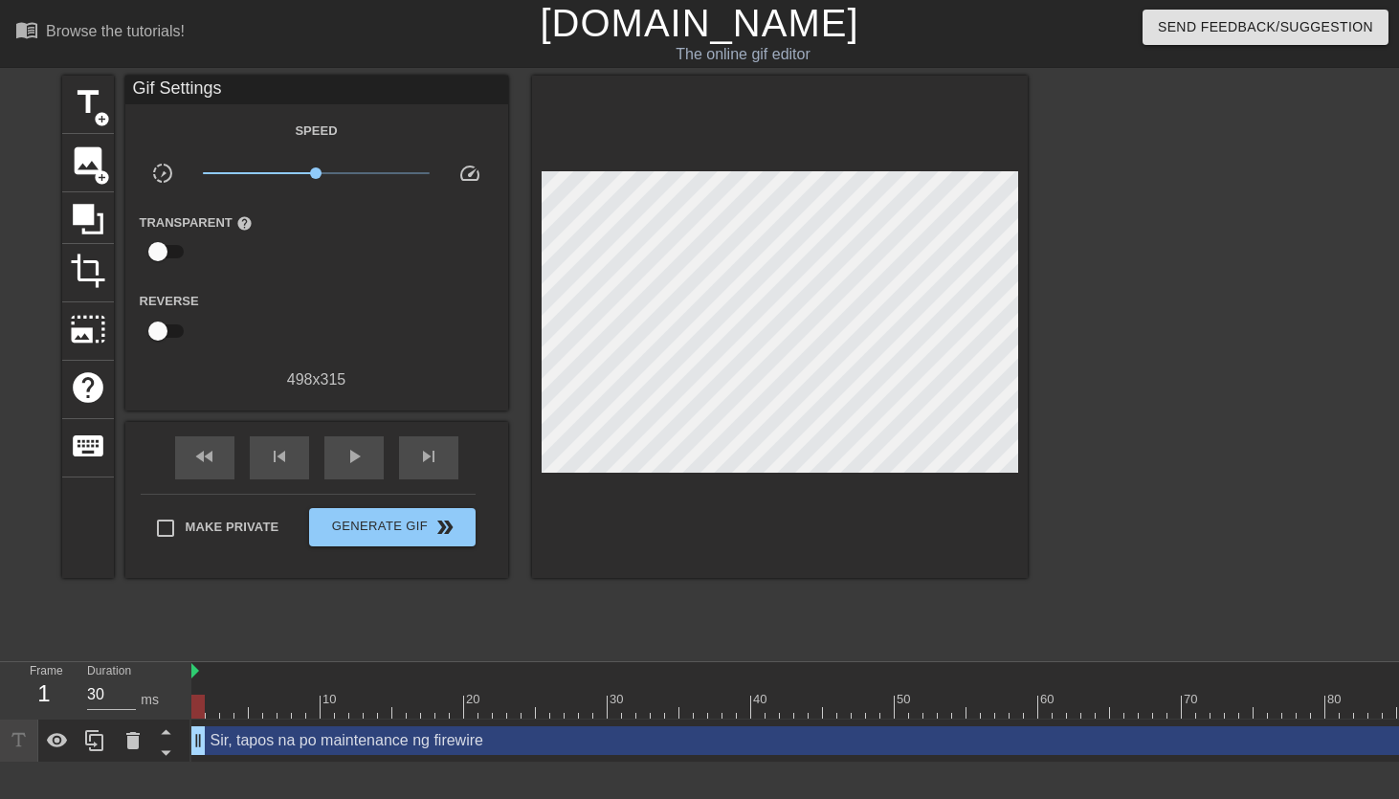
click at [625, 631] on div "title add_circle image add_circle crop photo_size_select_large help keyboard Gi…" at bounding box center [545, 363] width 966 height 574
click at [433, 533] on span "Generate Gif double_arrow" at bounding box center [392, 527] width 150 height 23
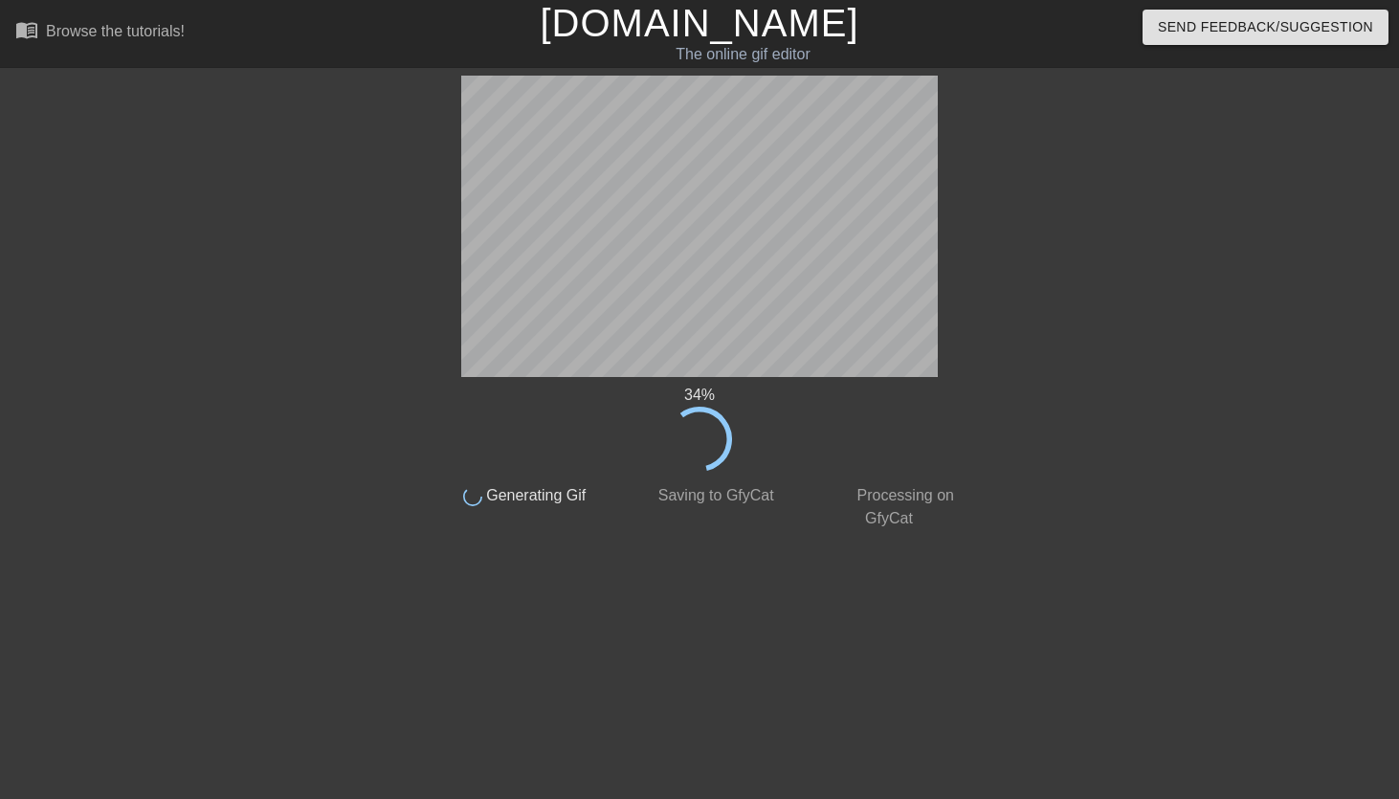
click at [338, 397] on div at bounding box center [263, 363] width 287 height 574
click at [364, 552] on div at bounding box center [263, 363] width 287 height 574
